Goal: Task Accomplishment & Management: Manage account settings

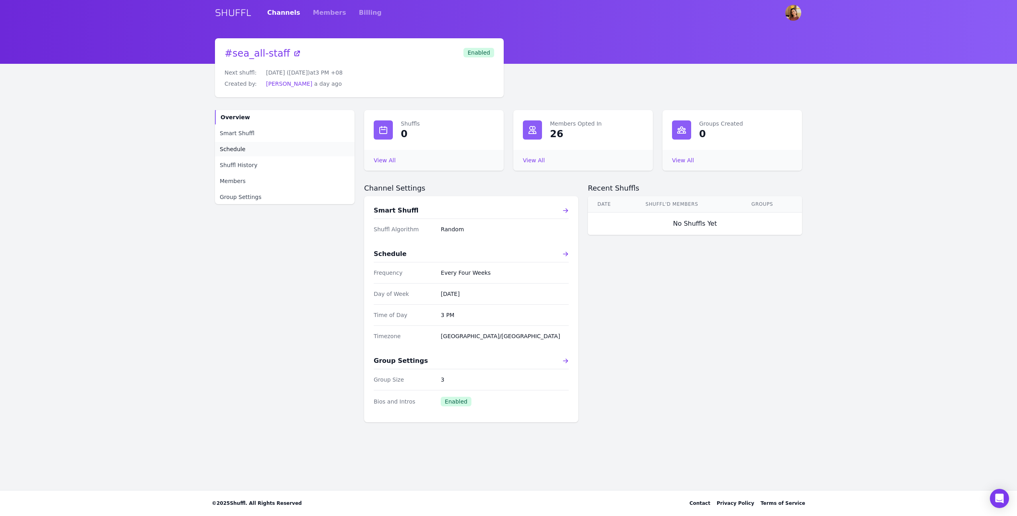
click at [231, 147] on span "Schedule" at bounding box center [233, 149] width 26 height 8
select select "EVERY_FOUR_WEEKS"
select select "3"
select select "pm"
select select "[GEOGRAPHIC_DATA]/[GEOGRAPHIC_DATA]"
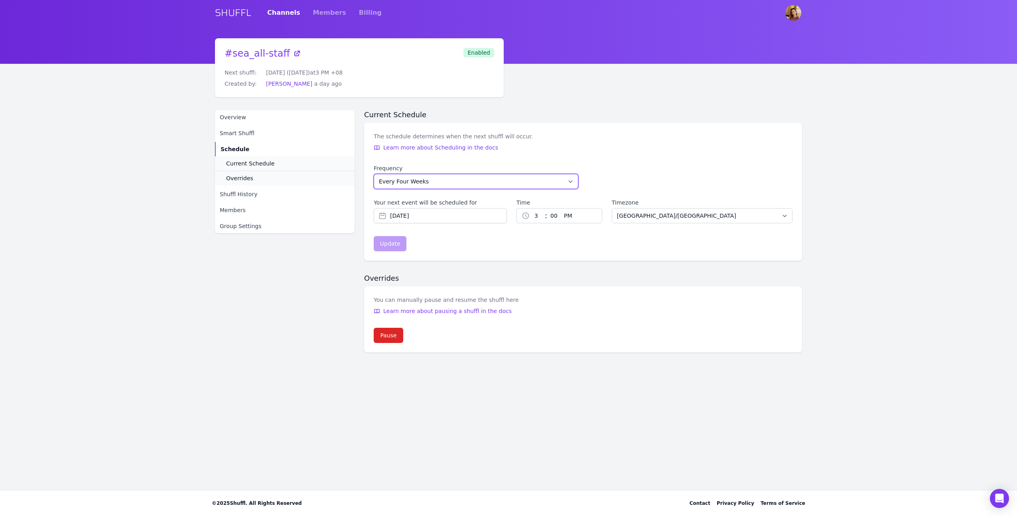
click at [394, 179] on select "Every Week Every Two Weeks Every Three Weeks Every Four Weeks Start Of Every Mo…" at bounding box center [476, 181] width 205 height 15
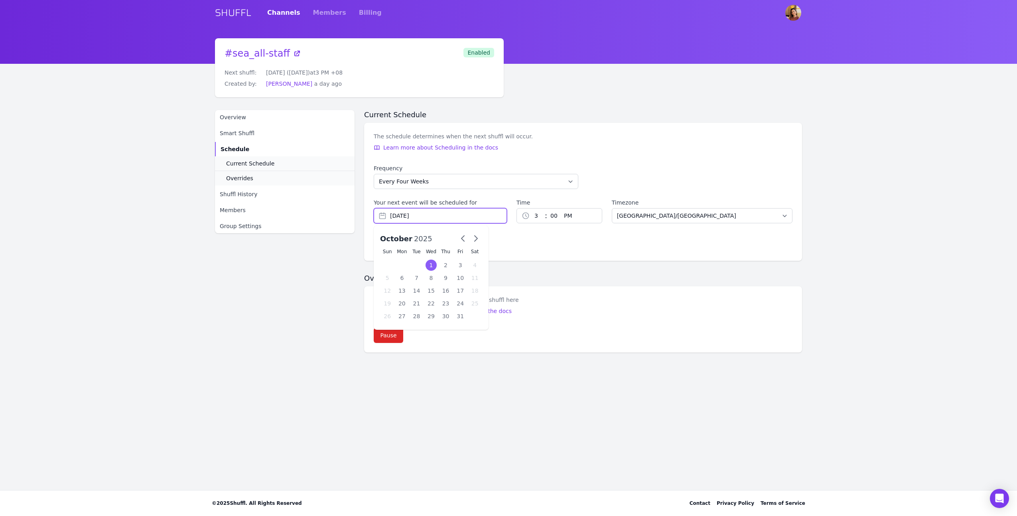
click at [390, 219] on input "[DATE]" at bounding box center [440, 215] width 133 height 15
drag, startPoint x: 583, startPoint y: 257, endPoint x: 445, endPoint y: 247, distance: 138.8
click at [582, 257] on div "The schedule determines when the next shuffl will occur. Learn more about Sched…" at bounding box center [583, 192] width 438 height 138
